Goal: Information Seeking & Learning: Find specific fact

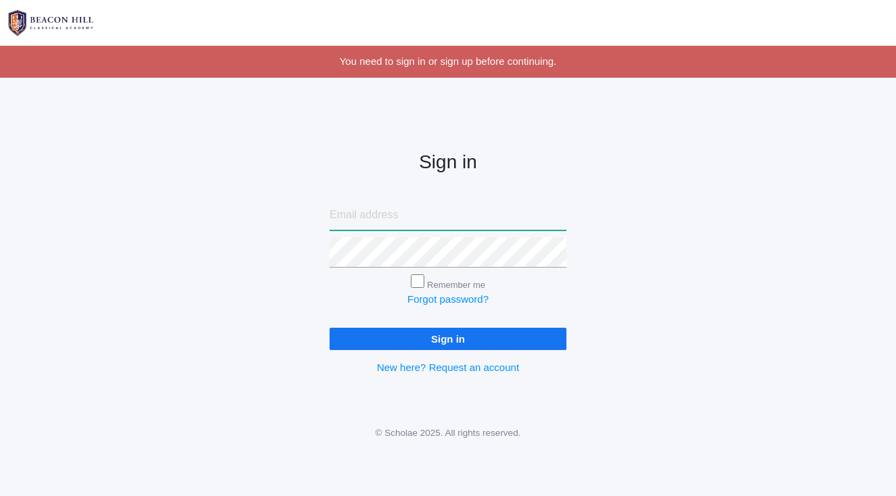
type input "[PERSON_NAME][EMAIL_ADDRESS][PERSON_NAME][DOMAIN_NAME]"
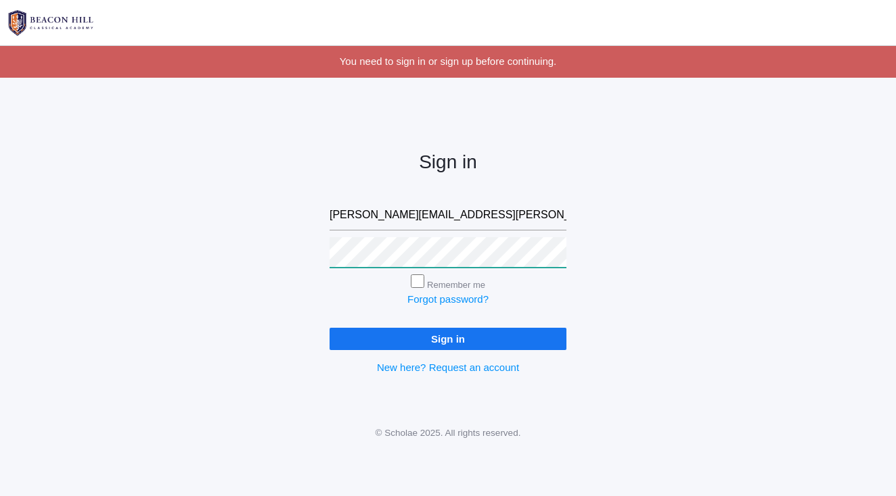
click at [448, 336] on input "Sign in" at bounding box center [447, 339] width 237 height 22
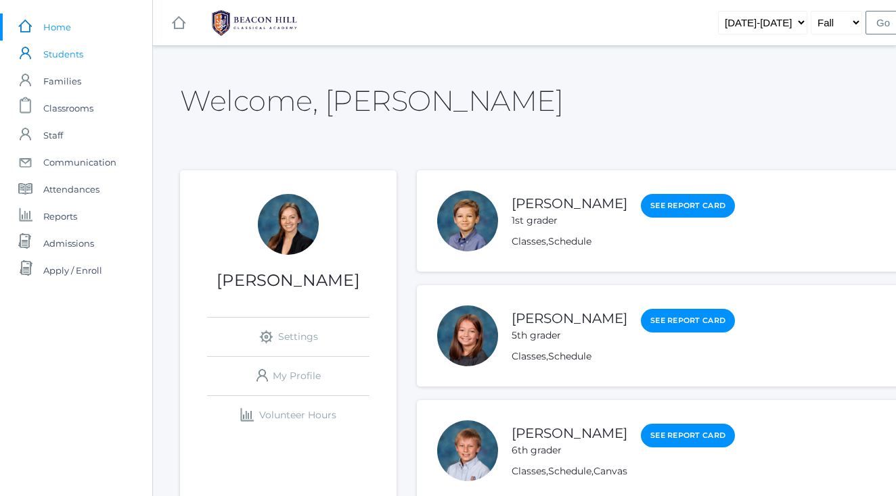
click at [70, 60] on span "Students" at bounding box center [63, 54] width 40 height 27
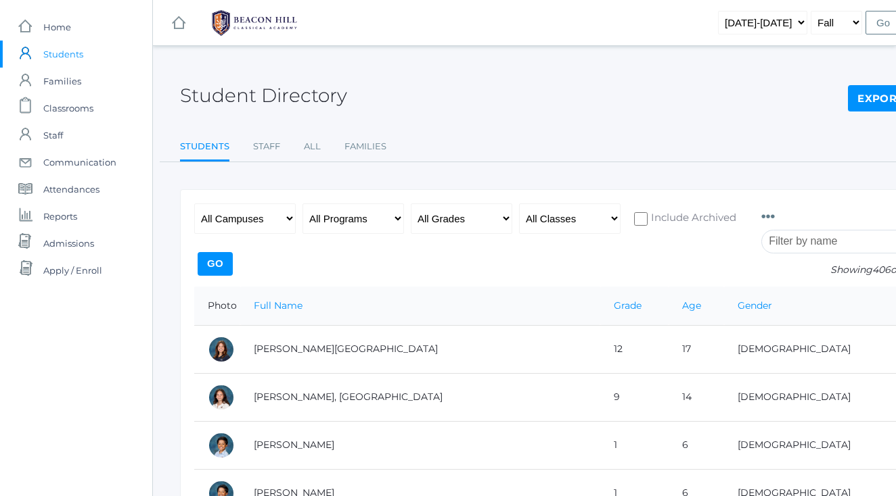
click at [730, 113] on div "Student Directory Export CSV Students Staff All Families Students Staff All Fam…" at bounding box center [559, 112] width 758 height 99
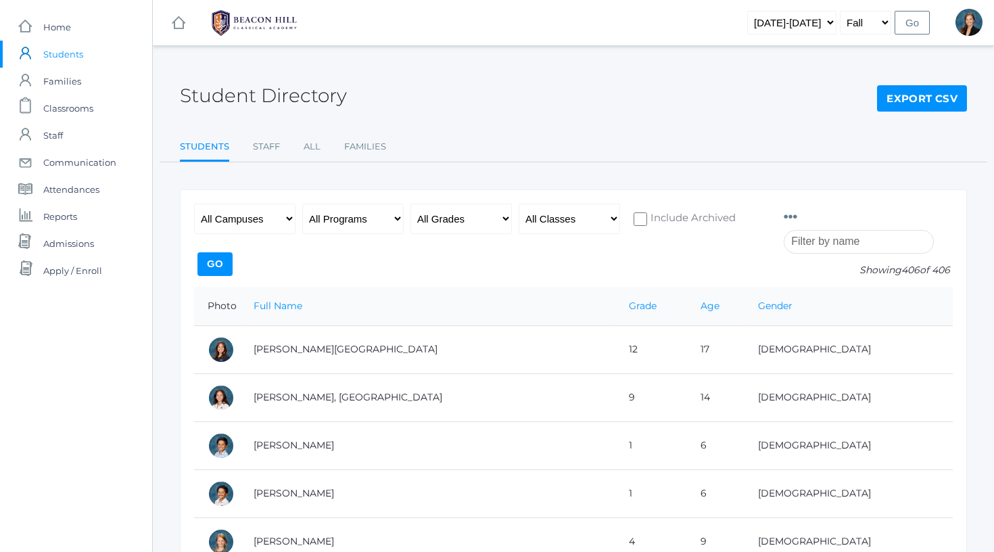
click at [833, 242] on input "search" at bounding box center [859, 242] width 150 height 24
type input "n"
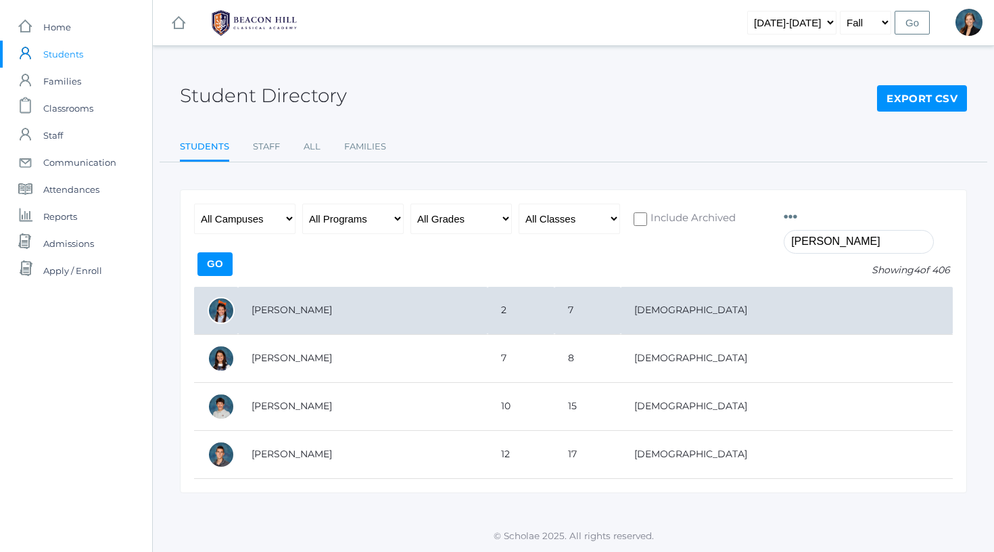
type input "benson"
click at [269, 316] on td "Benson, Alexandra" at bounding box center [363, 311] width 250 height 48
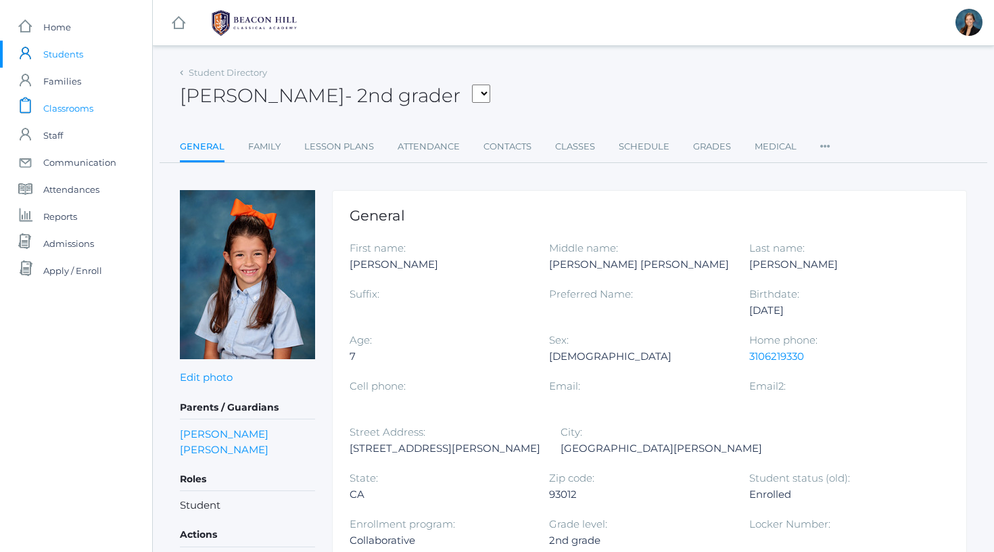
click at [62, 106] on span "Classrooms" at bounding box center [68, 108] width 50 height 27
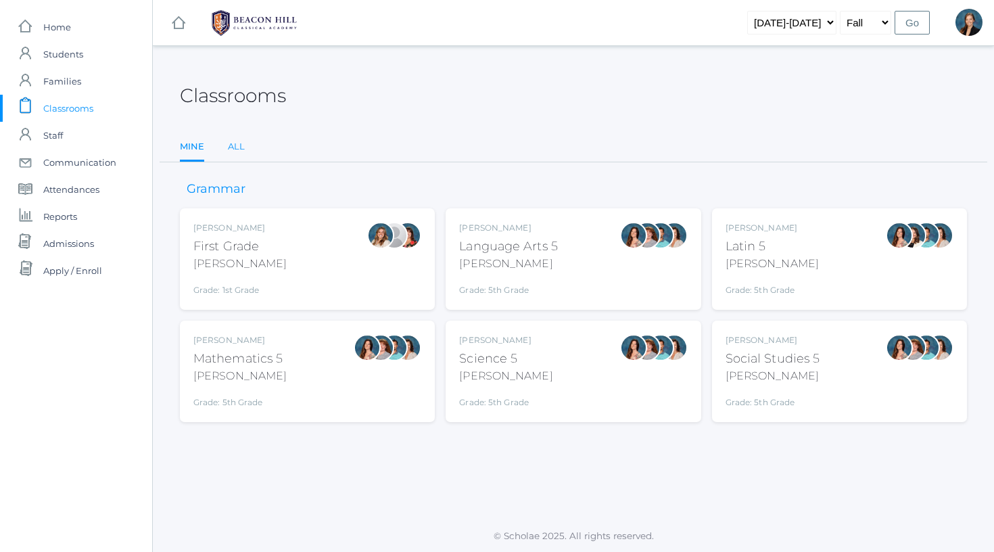
click at [239, 149] on link "All" at bounding box center [236, 146] width 17 height 27
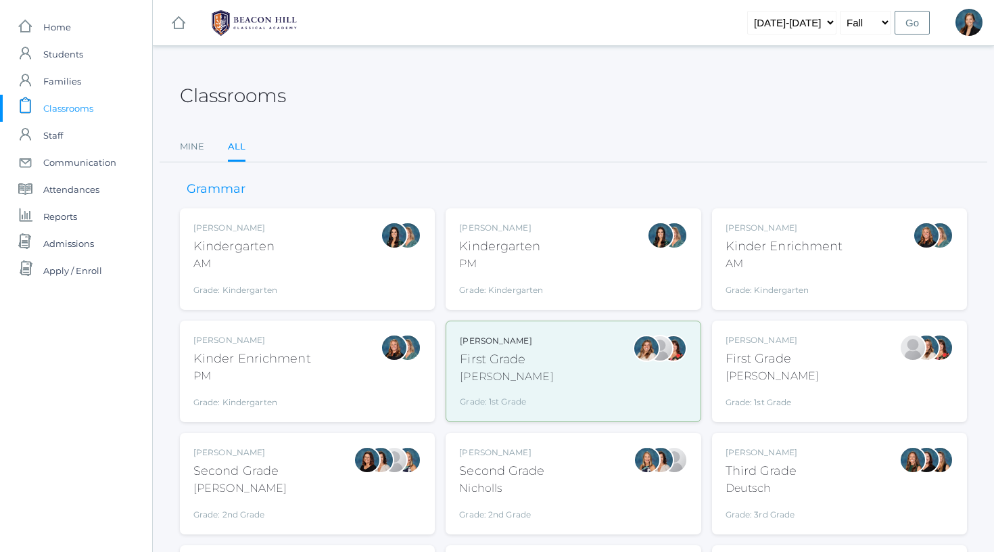
click at [268, 233] on div "Jordyn Dewey Kindergarten AM Grade: Kindergarten *KIND" at bounding box center [235, 259] width 84 height 74
click at [526, 242] on div "Kindergarten" at bounding box center [501, 246] width 84 height 18
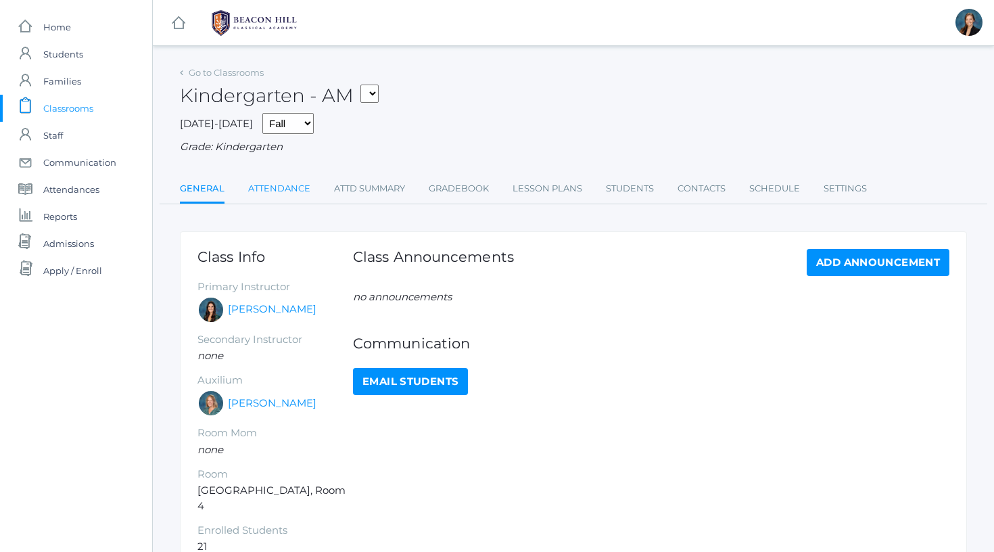
click at [291, 182] on link "Attendance" at bounding box center [279, 188] width 62 height 27
click at [287, 185] on link "Attendance" at bounding box center [279, 188] width 62 height 27
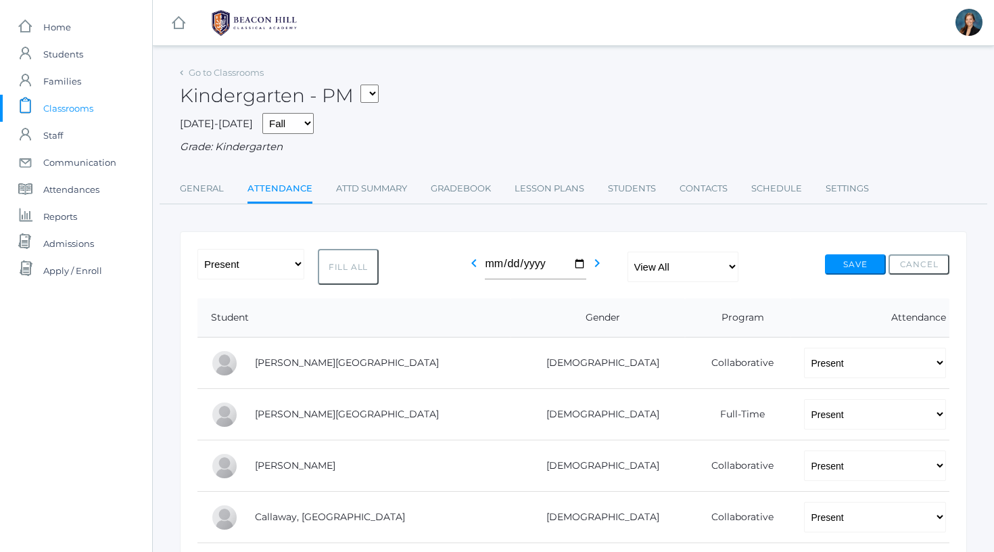
click at [62, 101] on span "Classrooms" at bounding box center [68, 108] width 50 height 27
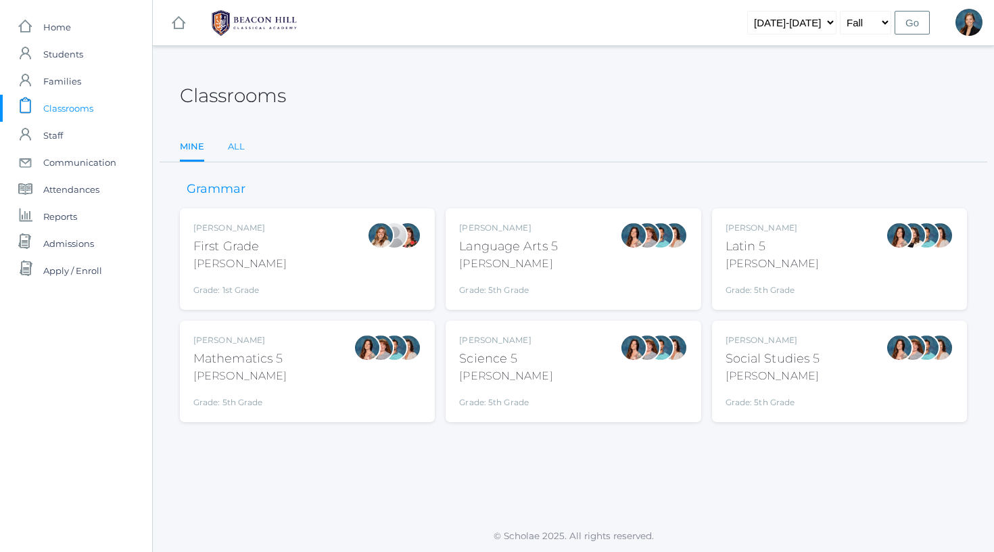
click at [234, 145] on link "All" at bounding box center [236, 146] width 17 height 27
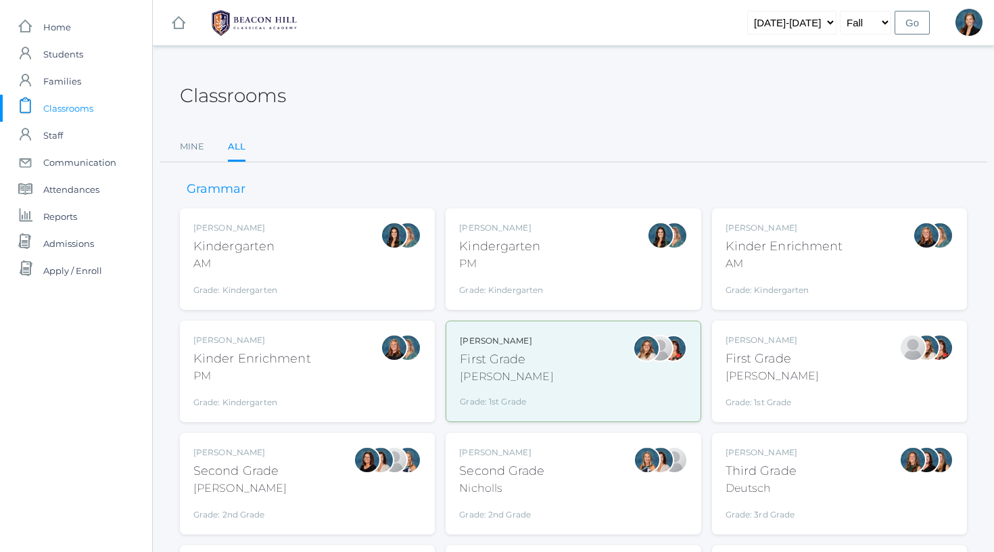
click at [335, 340] on div "Nicole Dean Kinder Enrichment PM Grade: Kindergarten *KNDC" at bounding box center [307, 371] width 228 height 74
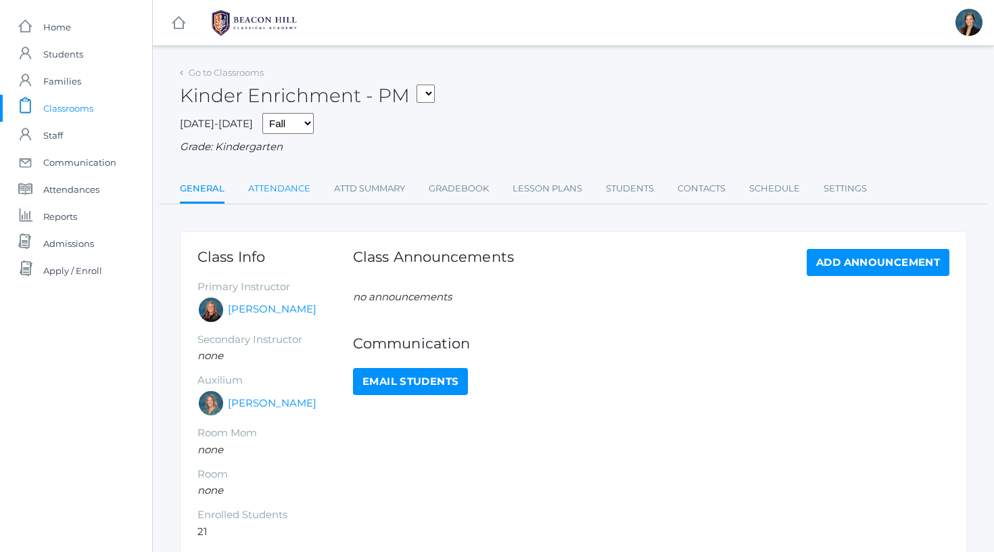
click at [286, 193] on link "Attendance" at bounding box center [279, 188] width 62 height 27
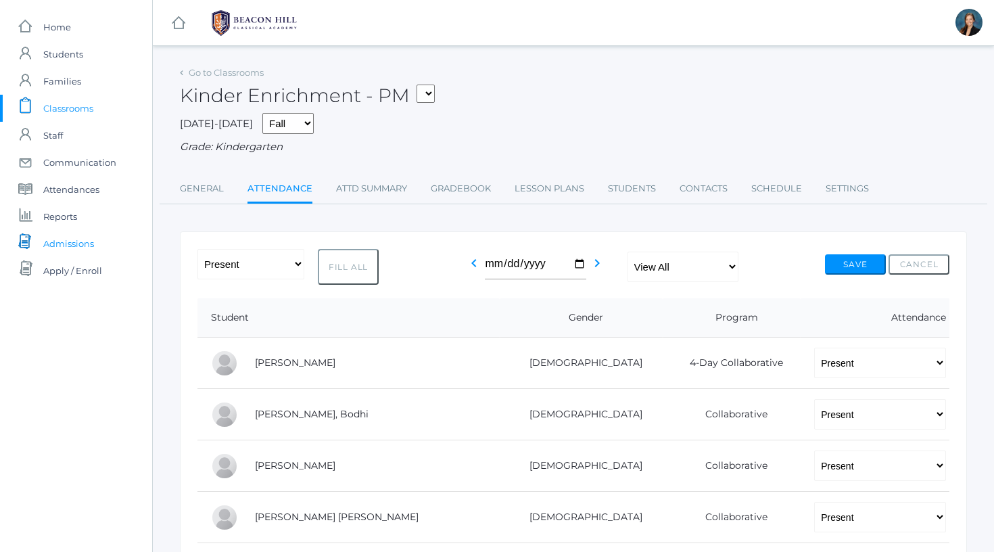
click at [74, 246] on span "Admissions" at bounding box center [68, 243] width 51 height 27
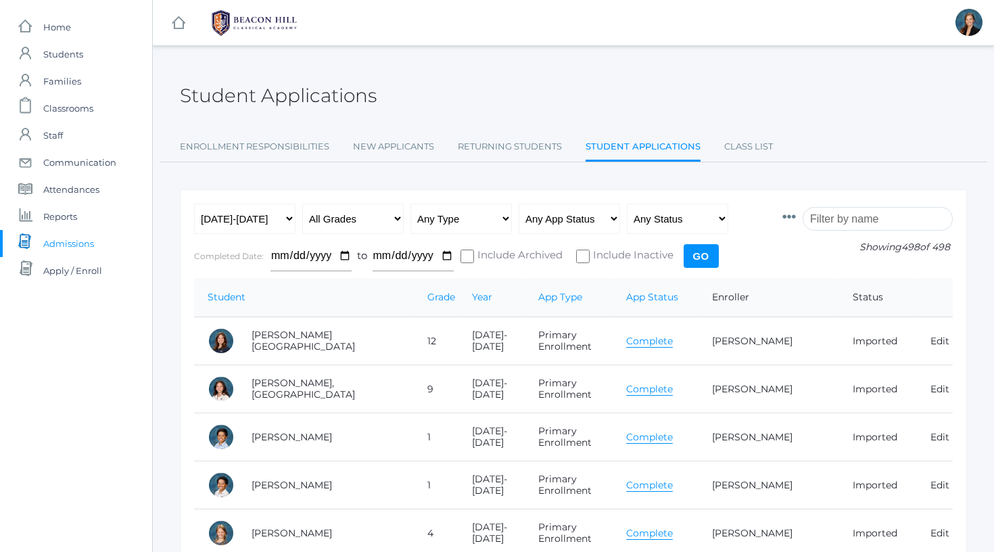
click at [827, 218] on input "search" at bounding box center [878, 219] width 150 height 24
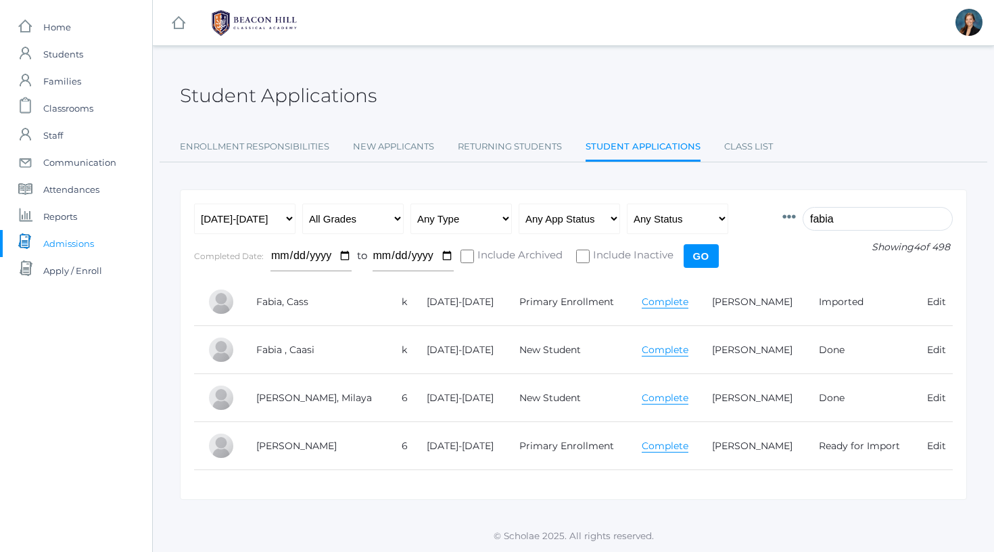
type input "facia"
drag, startPoint x: 827, startPoint y: 218, endPoint x: 653, endPoint y: 350, distance: 218.3
click at [653, 350] on link "Complete" at bounding box center [665, 350] width 47 height 13
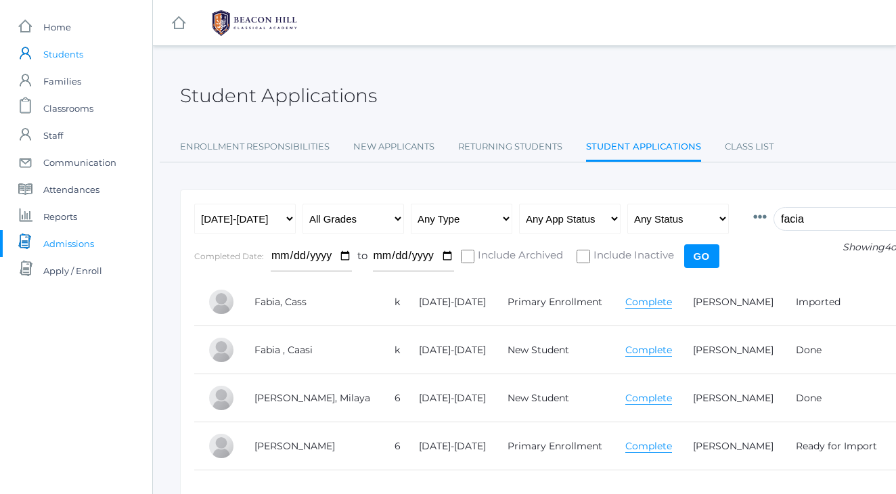
click at [75, 54] on span "Students" at bounding box center [63, 54] width 40 height 27
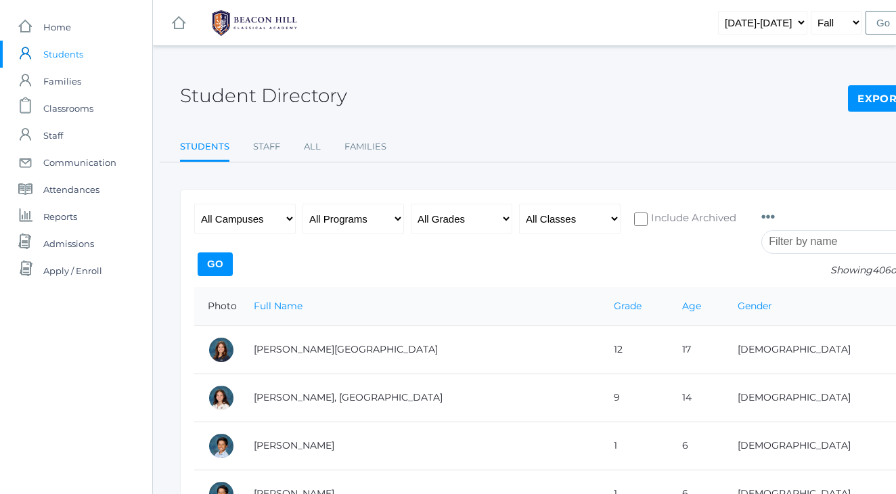
click at [806, 243] on input "search" at bounding box center [836, 242] width 150 height 24
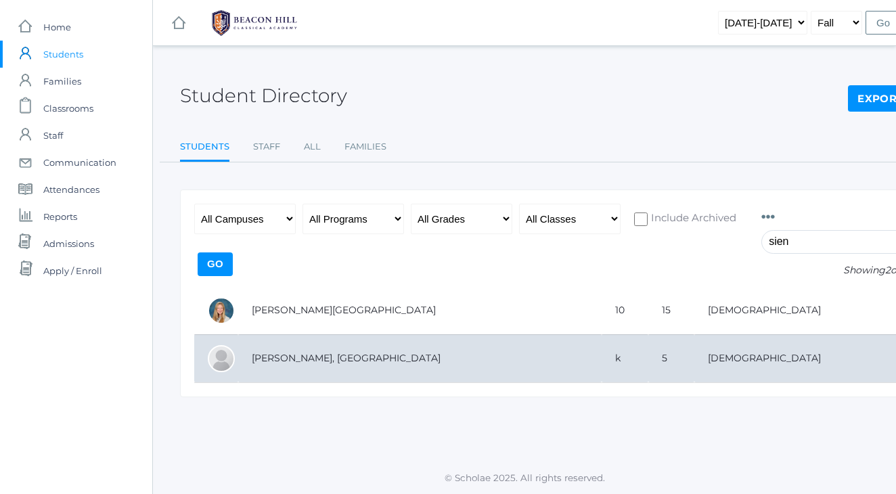
type input "sien"
click at [317, 365] on td "[PERSON_NAME], [GEOGRAPHIC_DATA]" at bounding box center [419, 358] width 363 height 48
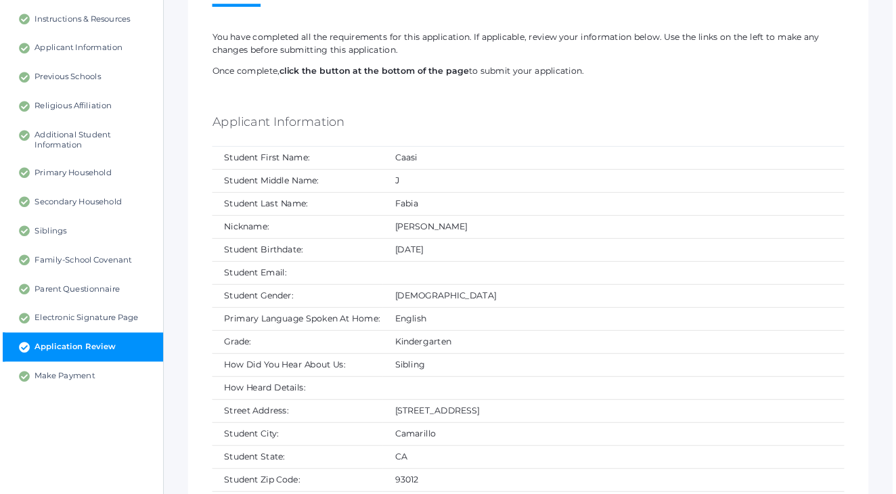
scroll to position [134, 0]
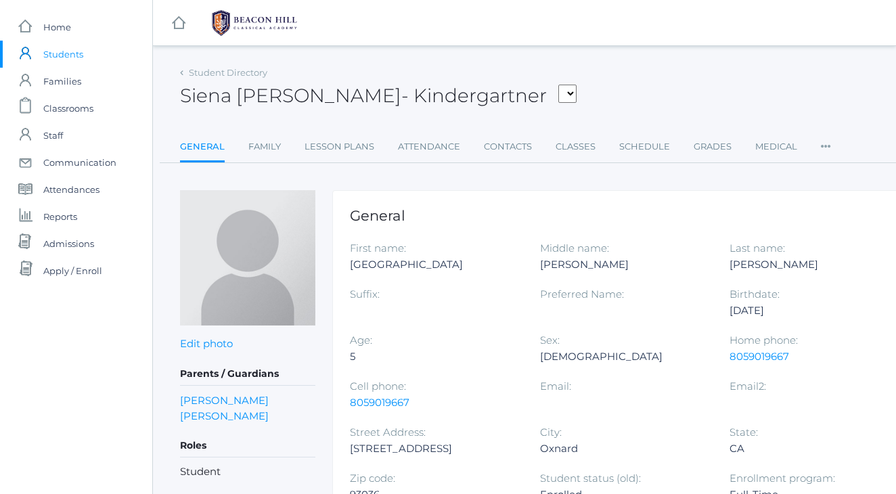
click at [549, 104] on div "Siena [PERSON_NAME] [PERSON_NAME], [PERSON_NAME], [PERSON_NAME], [PERSON_NAME],…" at bounding box center [559, 88] width 758 height 50
click at [548, 84] on div "Siena [PERSON_NAME] [PERSON_NAME], [PERSON_NAME], [PERSON_NAME], [PERSON_NAME],…" at bounding box center [559, 88] width 758 height 50
click at [548, 78] on div "Siena [PERSON_NAME] [PERSON_NAME], [PERSON_NAME], [PERSON_NAME], [PERSON_NAME],…" at bounding box center [559, 88] width 758 height 50
click at [503, 142] on link "Contacts" at bounding box center [508, 146] width 48 height 27
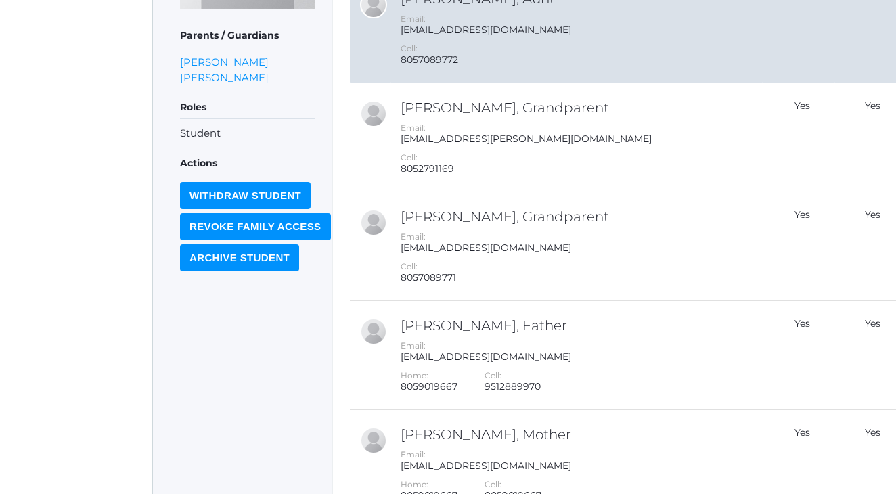
scroll to position [330, 0]
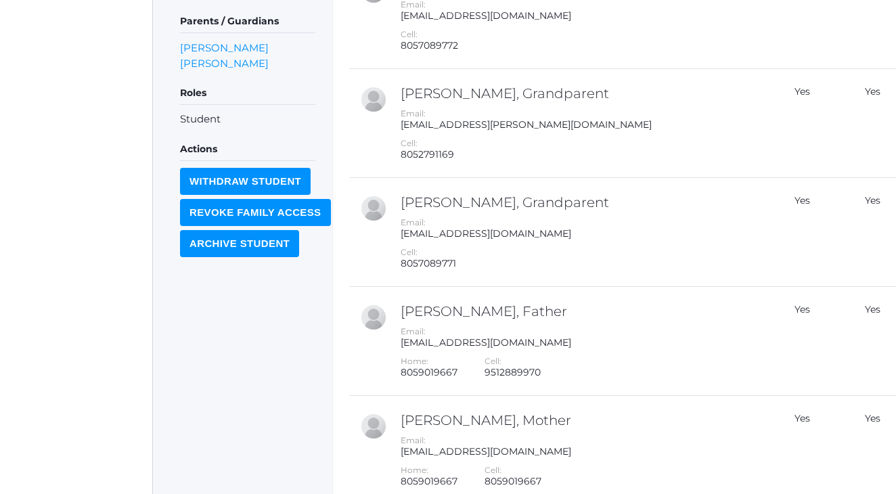
click at [30, 185] on div "icons/ui/navigation/home Created with Sketch. Home icons/user/plain Created wit…" at bounding box center [76, 141] width 152 height 942
click at [75, 139] on div "icons/ui/navigation/home Created with Sketch. Home icons/user/plain Created wit…" at bounding box center [76, 141] width 152 height 942
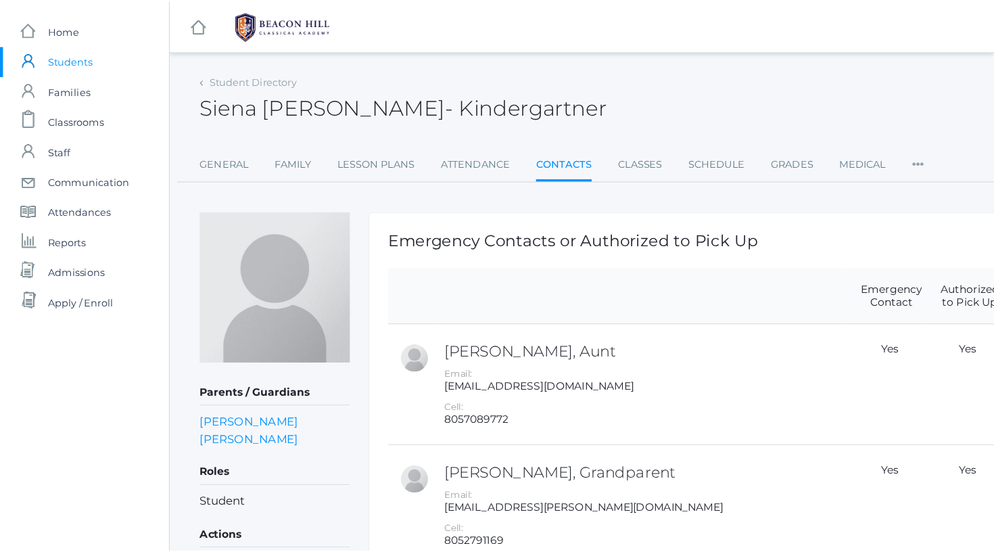
scroll to position [0, 0]
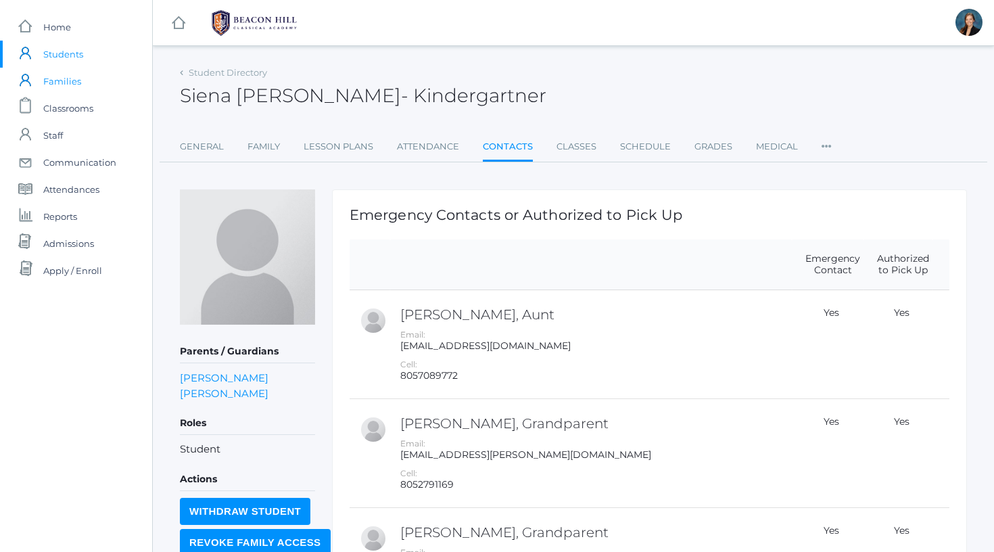
click at [52, 68] on span "Families" at bounding box center [62, 81] width 38 height 27
click at [52, 51] on span "Students" at bounding box center [63, 54] width 40 height 27
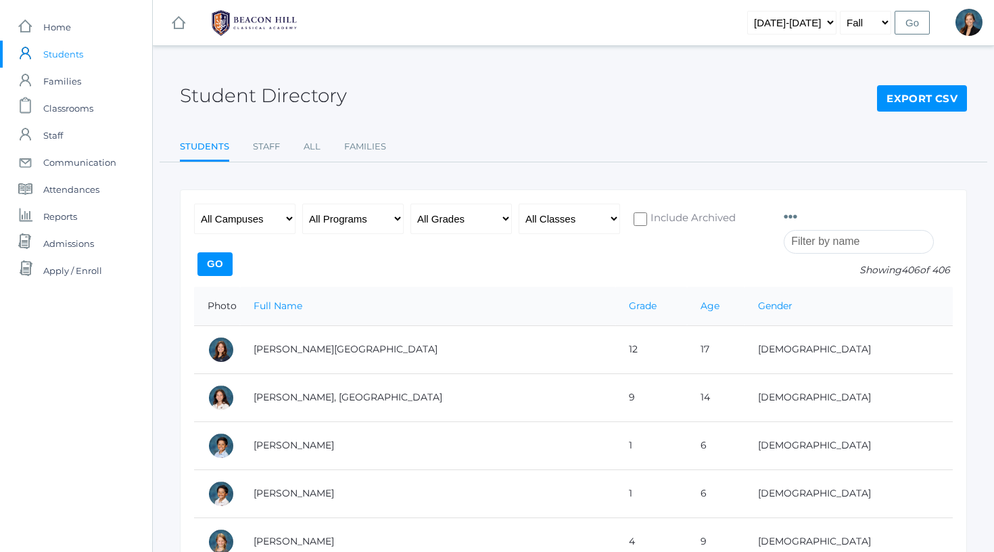
click at [822, 243] on input "search" at bounding box center [859, 242] width 150 height 24
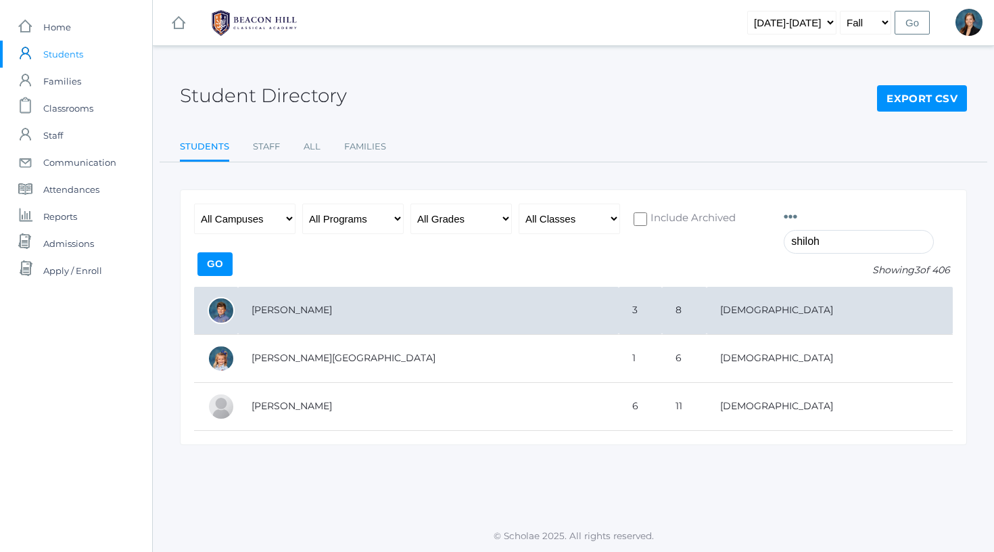
type input "shiloh"
click at [304, 311] on td "[PERSON_NAME]" at bounding box center [428, 311] width 381 height 48
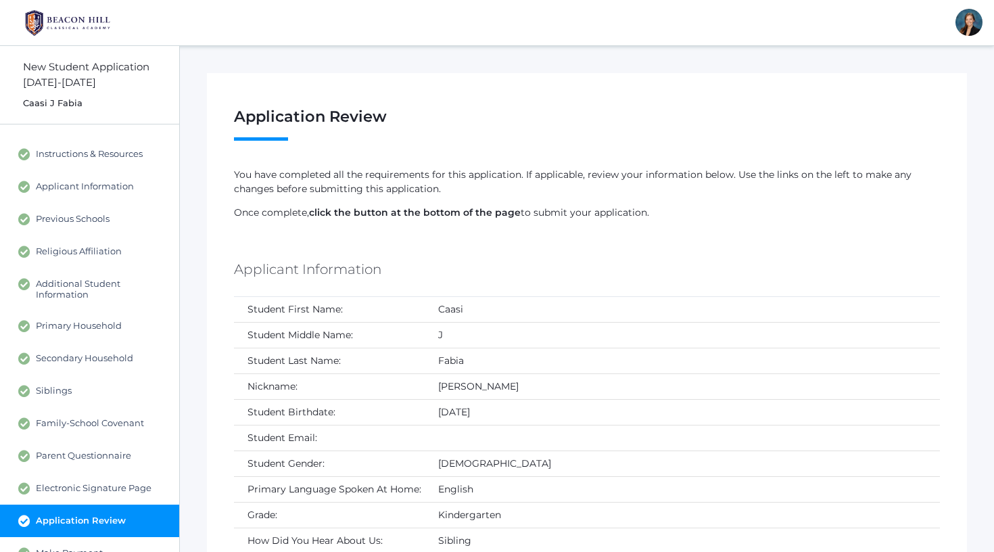
scroll to position [134, 0]
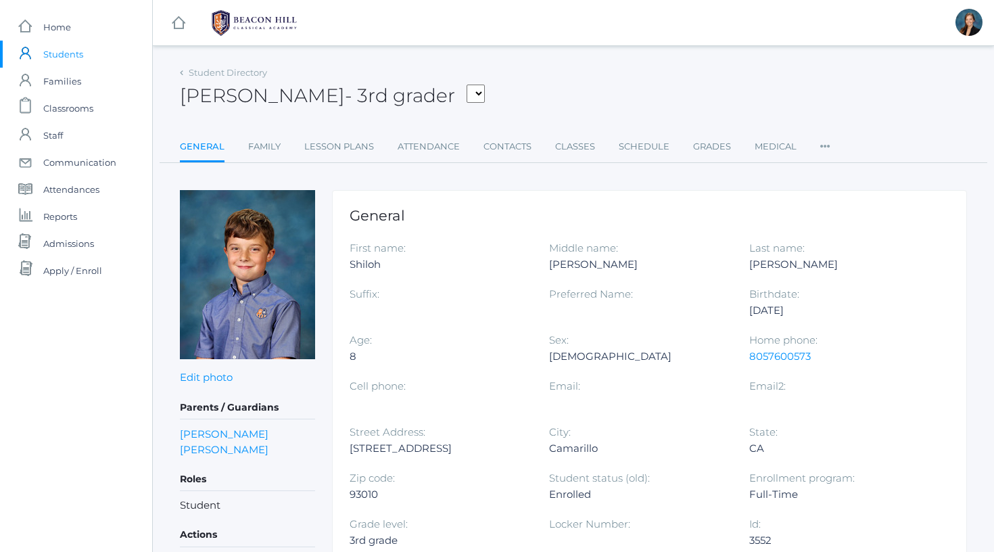
click at [555, 98] on div "[PERSON_NAME] - 3rd grader [PERSON_NAME] [PERSON_NAME], [PERSON_NAME], [PERSON_…" at bounding box center [573, 88] width 787 height 50
click at [517, 88] on div "[PERSON_NAME] - 3rd grader [PERSON_NAME] [PERSON_NAME], [PERSON_NAME], [PERSON_…" at bounding box center [573, 88] width 787 height 50
click at [509, 77] on div "[PERSON_NAME] - 3rd grader [PERSON_NAME] [PERSON_NAME], [PERSON_NAME], [PERSON_…" at bounding box center [573, 88] width 787 height 50
click at [69, 57] on span "Students" at bounding box center [63, 54] width 40 height 27
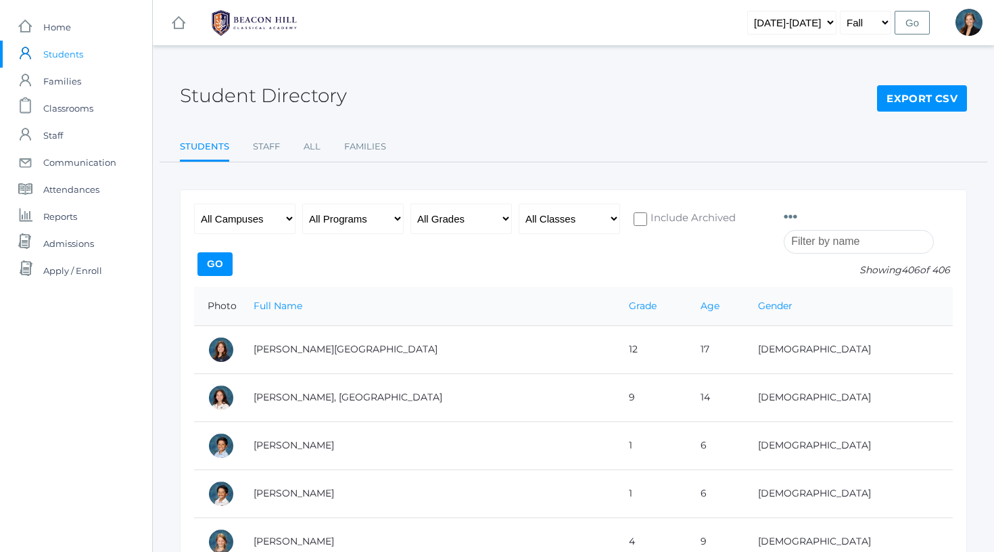
click at [822, 241] on input "search" at bounding box center [859, 242] width 150 height 24
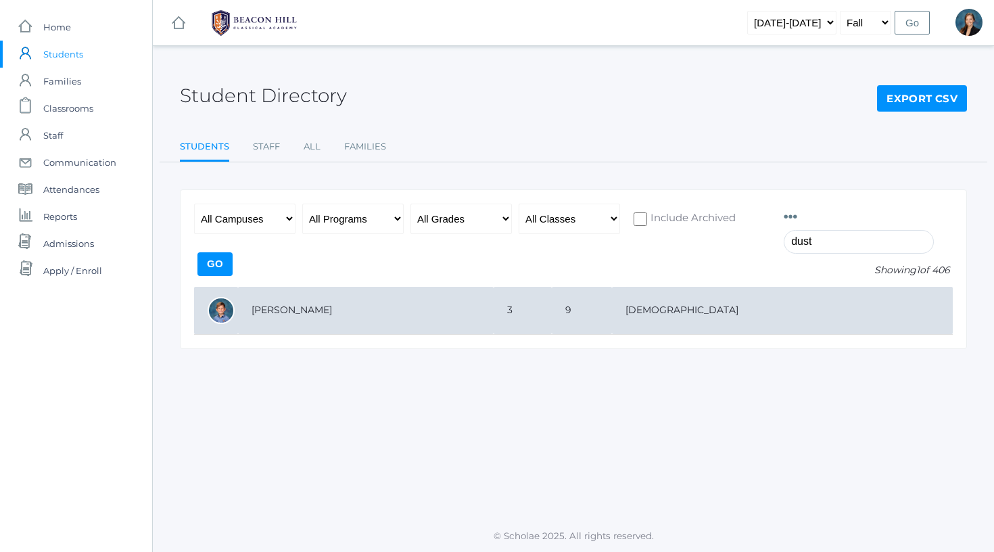
type input "dust"
click at [494, 328] on td "[PERSON_NAME]" at bounding box center [366, 311] width 256 height 48
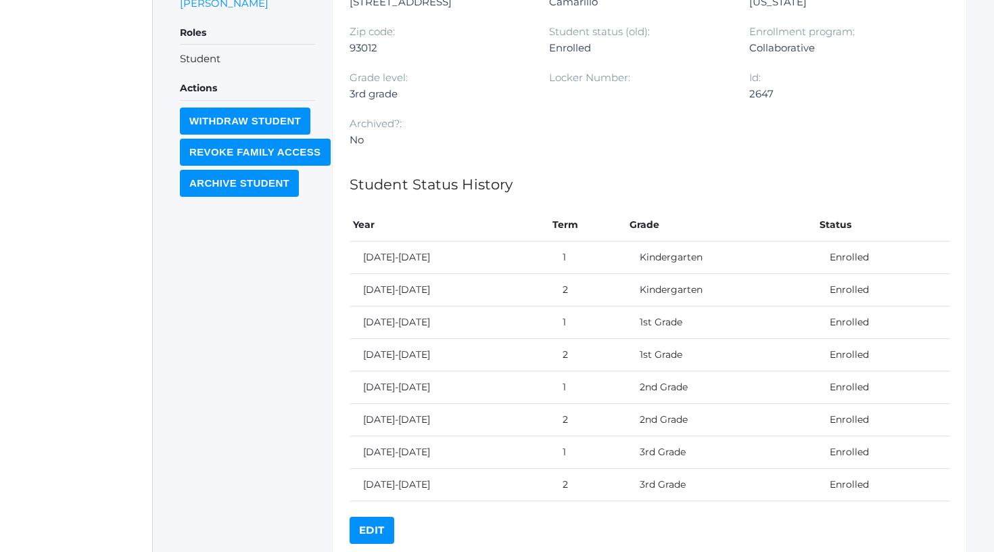
scroll to position [505, 0]
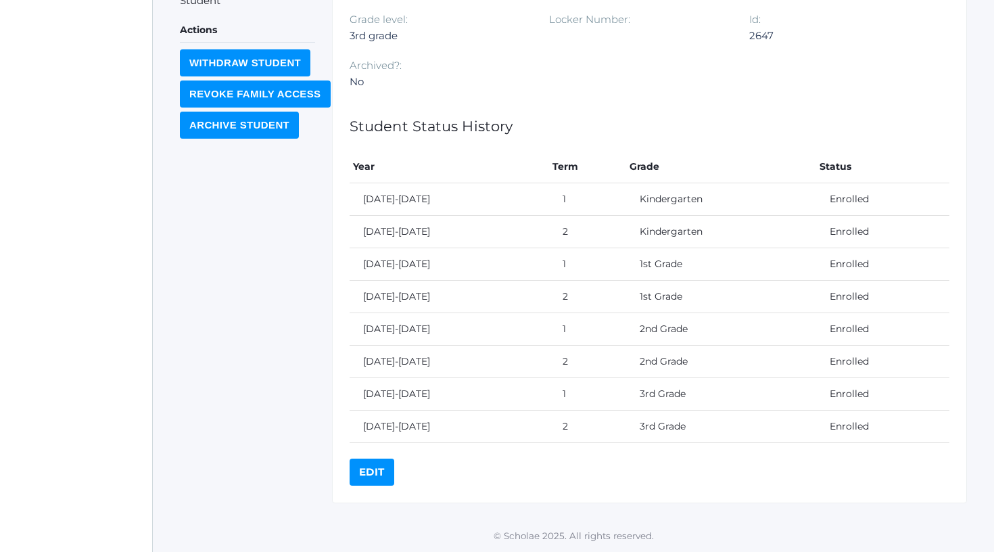
click at [144, 144] on div "icons/ui/navigation/home Created with Sketch. Home icons/user/plain Created wit…" at bounding box center [76, 23] width 152 height 1056
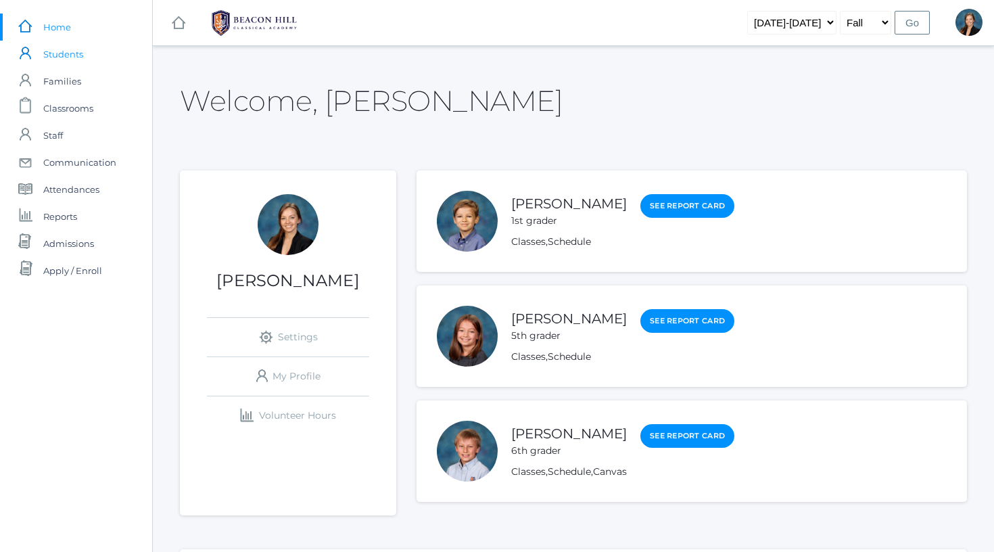
click at [72, 55] on span "Students" at bounding box center [63, 54] width 40 height 27
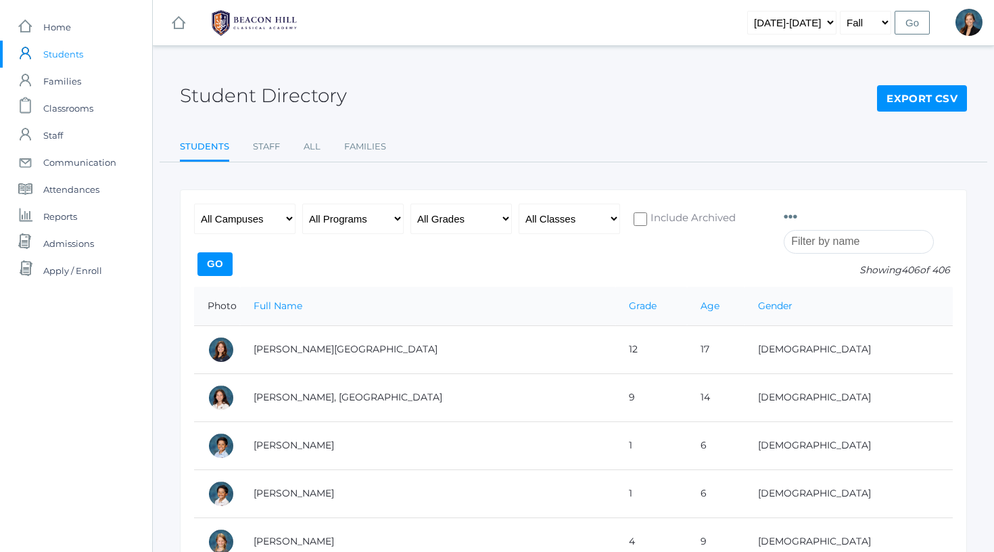
click at [810, 239] on input "search" at bounding box center [859, 242] width 150 height 24
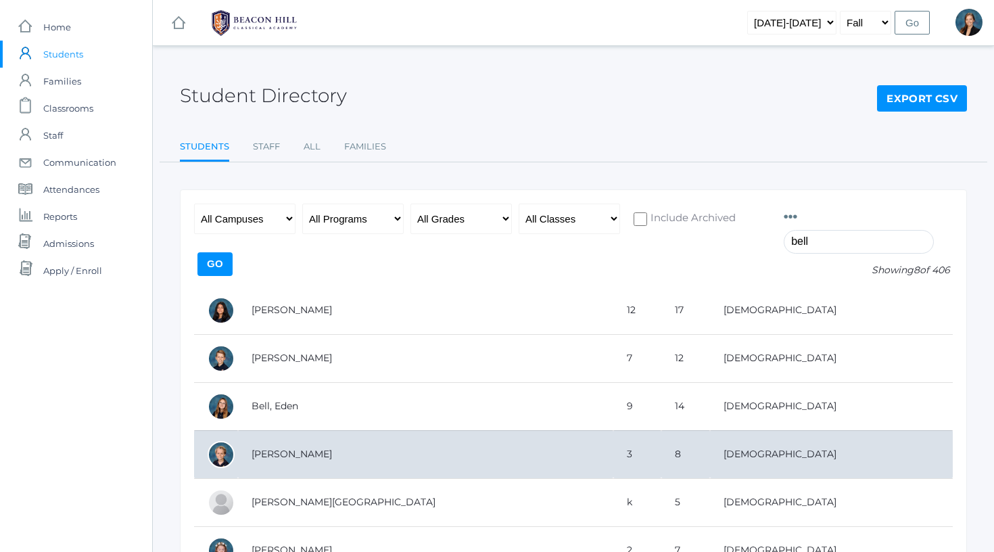
type input "bell"
click at [270, 438] on td "[PERSON_NAME]" at bounding box center [425, 454] width 375 height 48
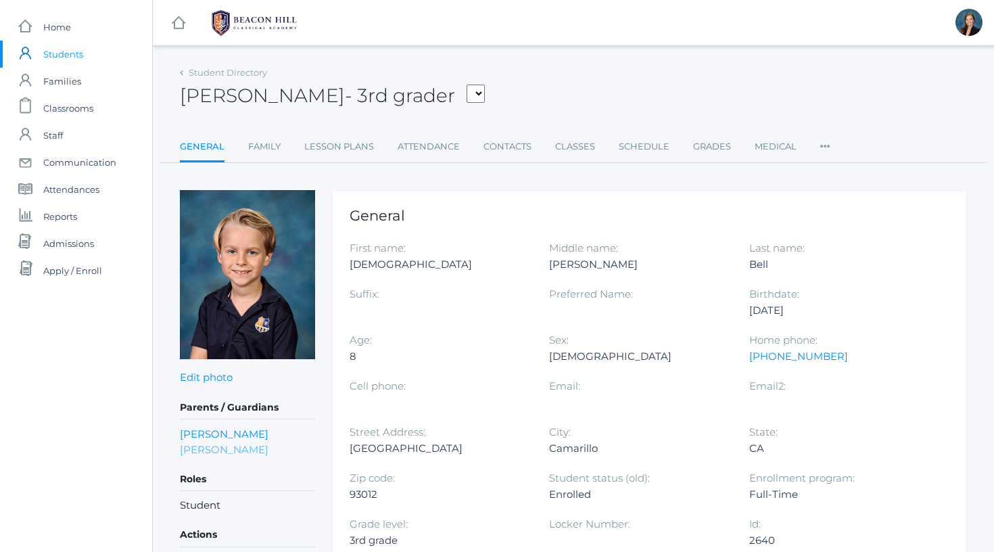
click at [227, 451] on link "[PERSON_NAME]" at bounding box center [224, 450] width 89 height 16
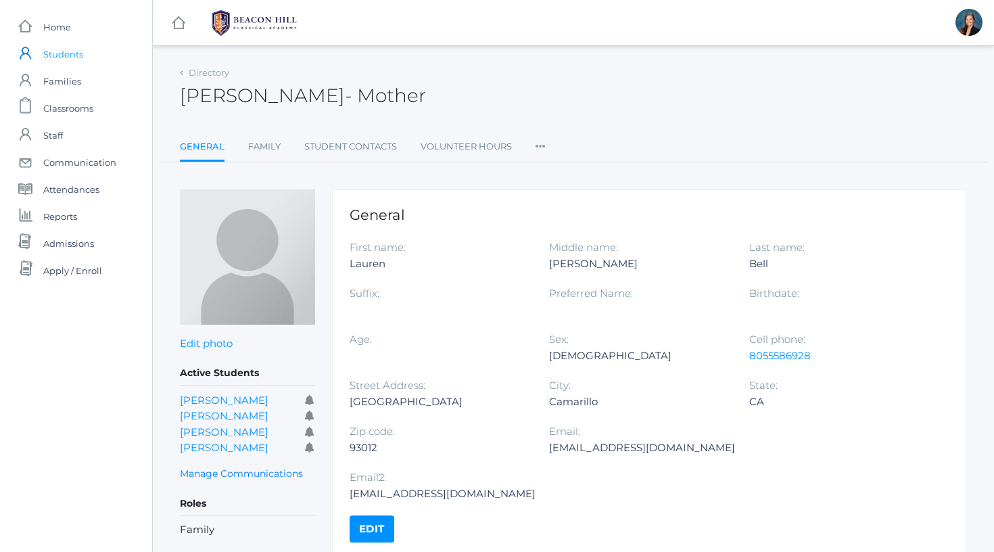
click at [63, 55] on span "Students" at bounding box center [63, 54] width 40 height 27
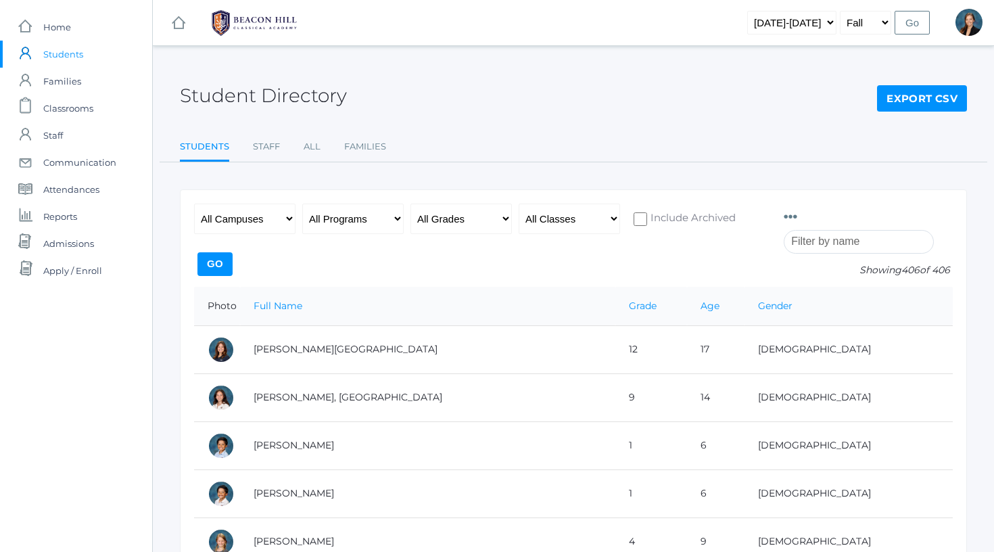
click at [511, 126] on div "Student Directory Export CSV Students Staff All Families Students Staff All Fam…" at bounding box center [573, 112] width 787 height 99
click at [524, 92] on div "Student Directory Export CSV" at bounding box center [573, 88] width 787 height 50
